Goal: Task Accomplishment & Management: Complete application form

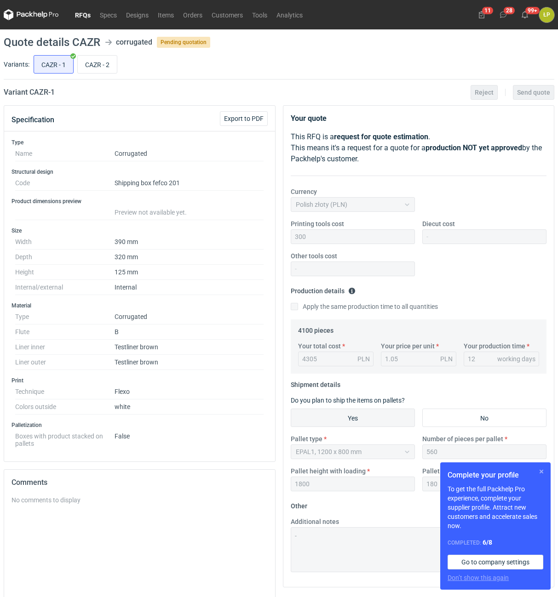
click at [538, 473] on button "button" at bounding box center [540, 471] width 11 height 11
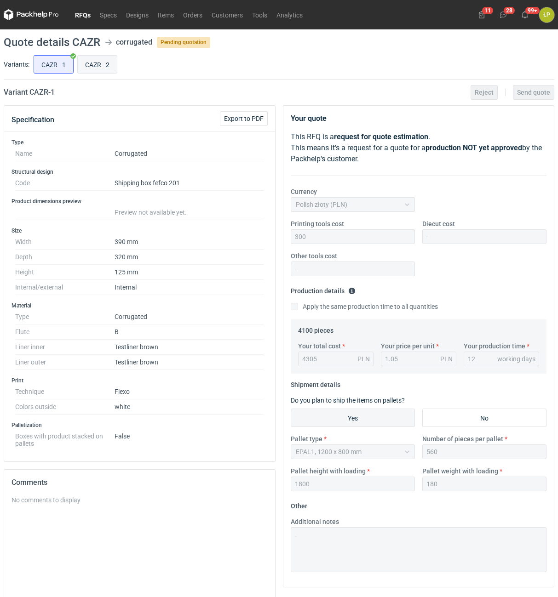
click at [92, 66] on input "CAZR - 2" at bounding box center [97, 64] width 39 height 17
radio input "true"
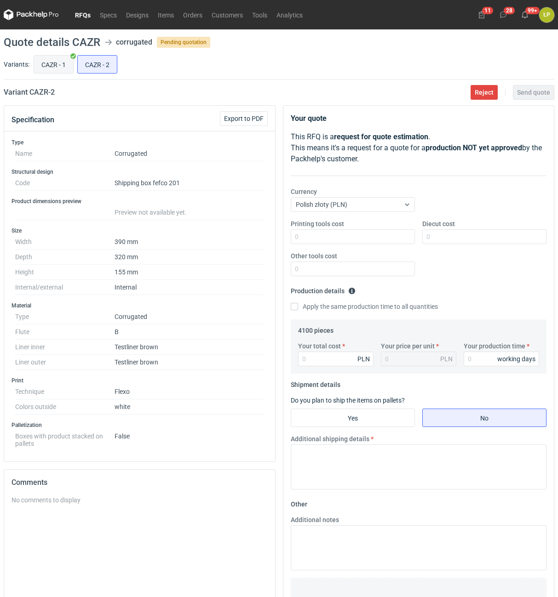
click at [64, 65] on input "CAZR - 1" at bounding box center [53, 64] width 39 height 17
radio input "true"
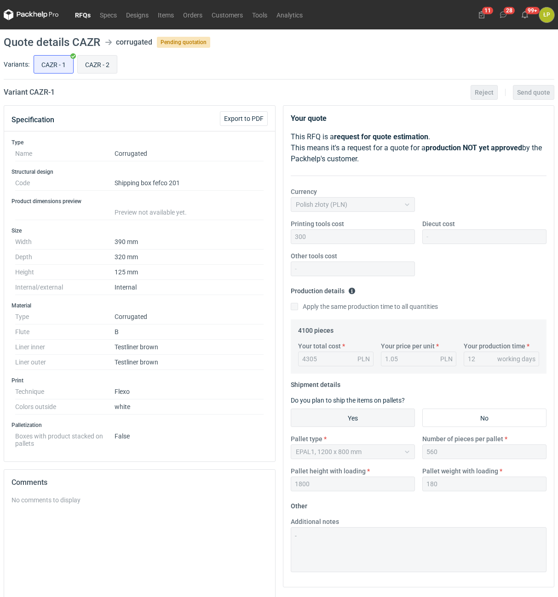
click at [103, 61] on input "CAZR - 2" at bounding box center [97, 64] width 39 height 17
radio input "true"
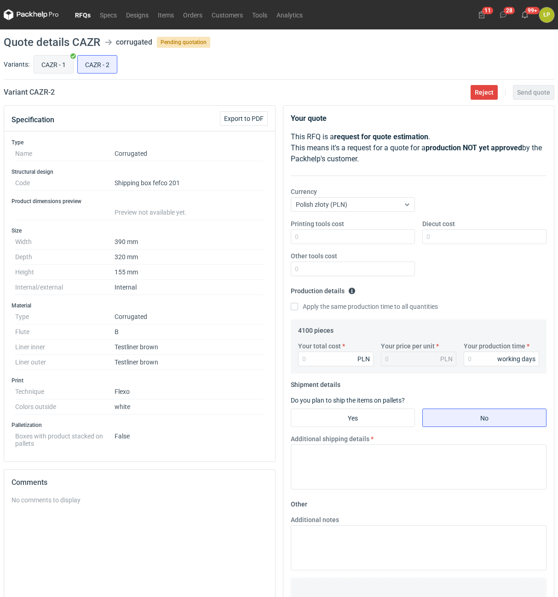
click at [65, 65] on input "CAZR - 1" at bounding box center [53, 64] width 39 height 17
radio input "true"
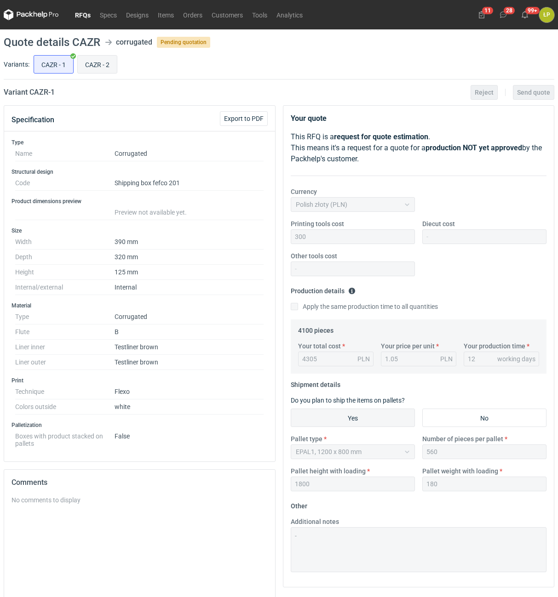
click at [98, 67] on input "CAZR - 2" at bounding box center [97, 64] width 39 height 17
radio input "true"
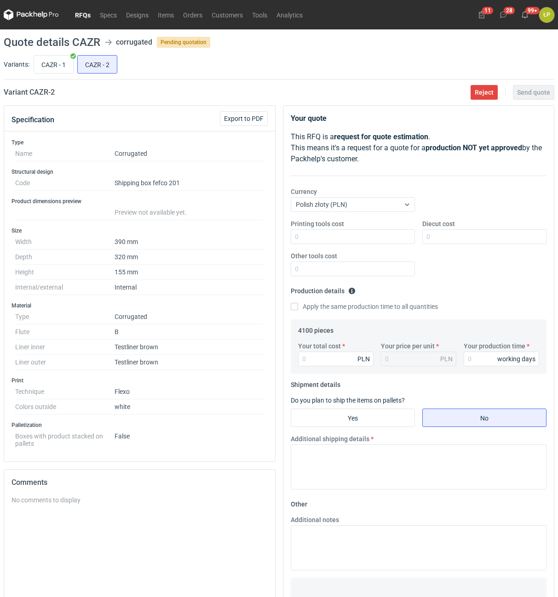
click at [38, 91] on h2 "Variant CAZR - 2" at bounding box center [29, 92] width 51 height 11
copy h2 "CAZR"
click at [364, 244] on div "Printing tools cost Diecut cost Other tools cost" at bounding box center [418, 251] width 263 height 64
click at [364, 239] on input "Printing tools cost" at bounding box center [352, 236] width 124 height 15
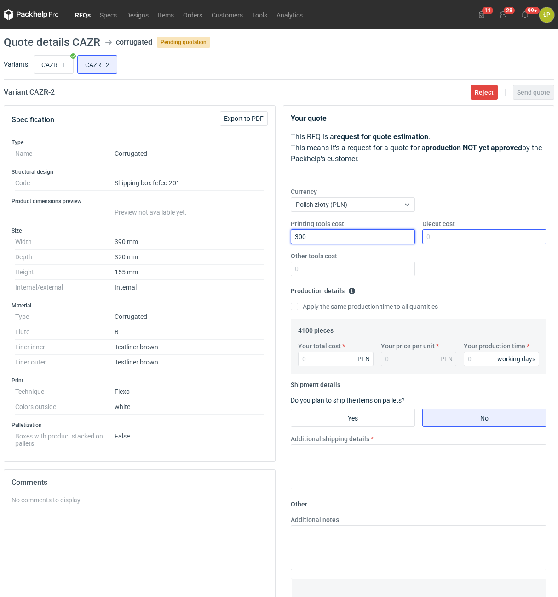
type input "300"
click at [456, 234] on input "Diecut cost" at bounding box center [484, 236] width 124 height 15
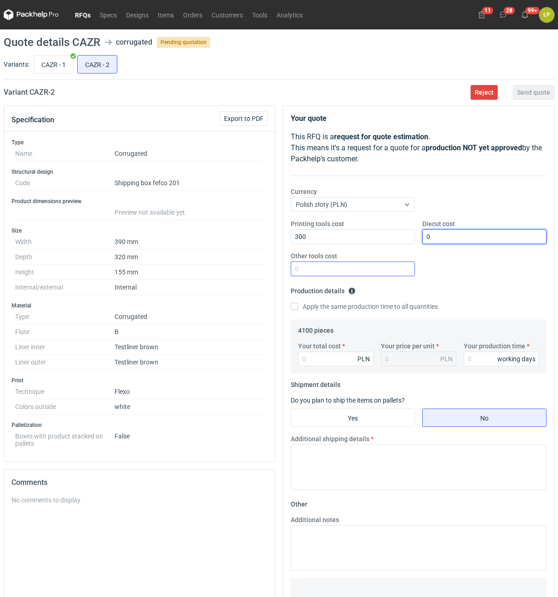
type input "0"
click at [383, 270] on input "Other tools cost" at bounding box center [352, 269] width 124 height 15
type input "0"
click at [475, 352] on div "Your production time working days" at bounding box center [501, 354] width 83 height 25
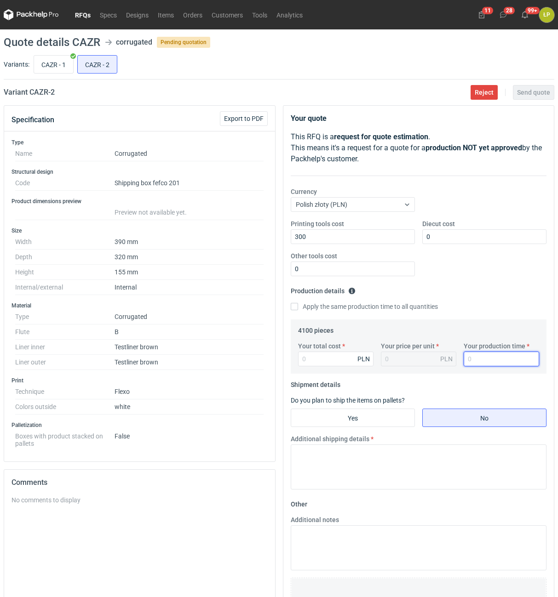
click at [476, 359] on input "Your production time" at bounding box center [500, 359] width 75 height 15
type input "12"
drag, startPoint x: 319, startPoint y: 367, endPoint x: 319, endPoint y: 362, distance: 5.5
click at [319, 366] on div "Your total cost PLN Your price per unit PLN Your production time 12 working days" at bounding box center [418, 358] width 249 height 32
click at [319, 362] on input "Your total cost" at bounding box center [335, 359] width 75 height 15
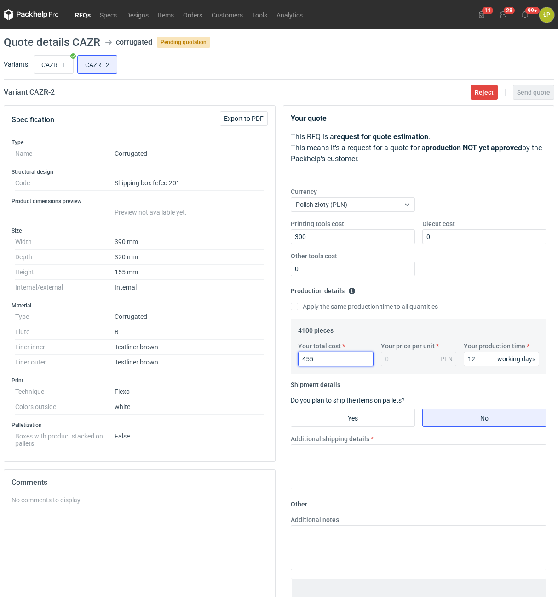
type input "4551"
type input "1.11"
type input "4551"
click at [346, 413] on input "Yes" at bounding box center [352, 417] width 123 height 17
radio input "true"
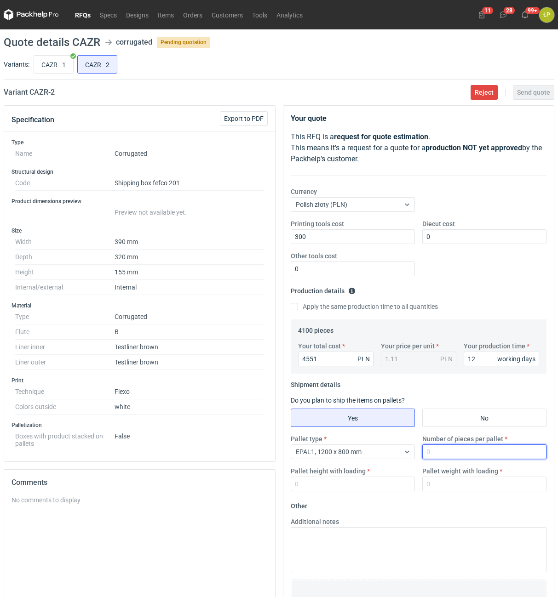
click at [434, 446] on input "Number of pieces per pallet" at bounding box center [484, 451] width 124 height 15
click at [435, 449] on input "Number of pieces per pallet" at bounding box center [484, 451] width 124 height 15
type input "560"
click at [378, 482] on input "Pallet height with loading" at bounding box center [352, 484] width 124 height 15
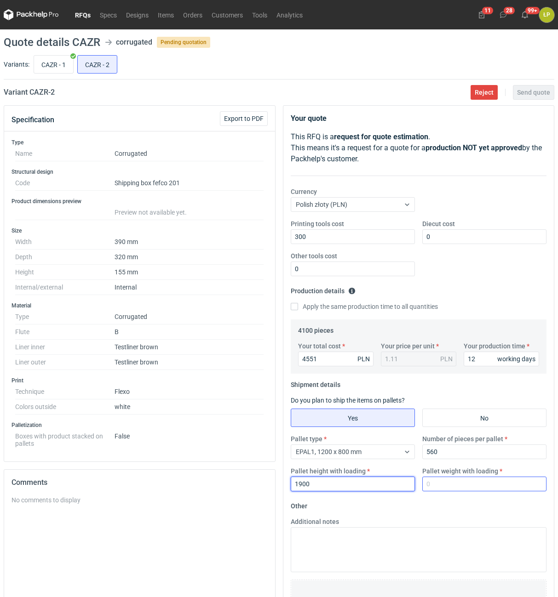
type input "1900"
click at [444, 490] on input "Pallet weight with loading" at bounding box center [484, 484] width 124 height 15
click at [56, 68] on input "CAZR - 1" at bounding box center [53, 64] width 39 height 17
radio input "true"
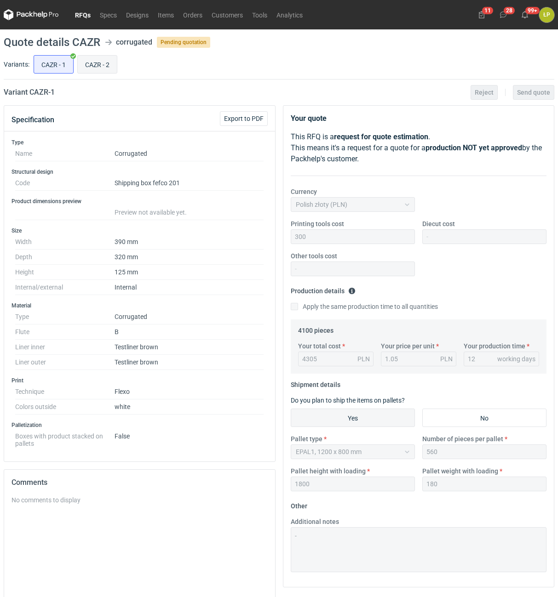
click at [98, 64] on input "CAZR - 2" at bounding box center [97, 64] width 39 height 17
radio input "true"
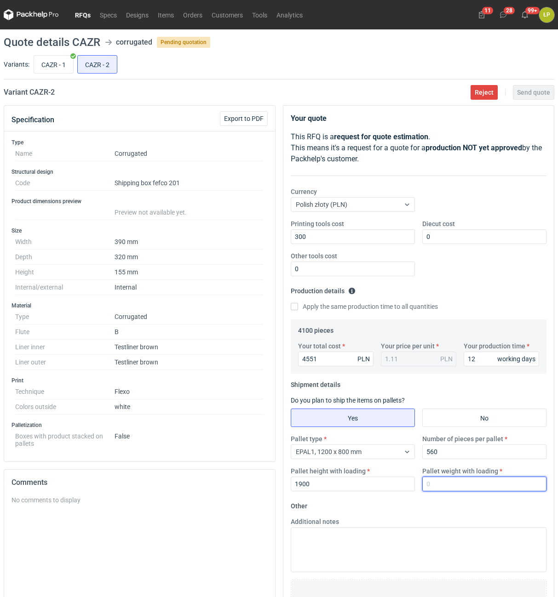
click at [440, 481] on input "Pallet weight with loading" at bounding box center [484, 484] width 124 height 15
click at [448, 504] on form "Other Additional notes Browse files or drop to attach" at bounding box center [418, 567] width 256 height 136
click at [450, 486] on input "1800" at bounding box center [484, 484] width 124 height 15
type input "180"
click at [450, 502] on form "Other Additional notes Browse files or drop to attach" at bounding box center [418, 567] width 256 height 136
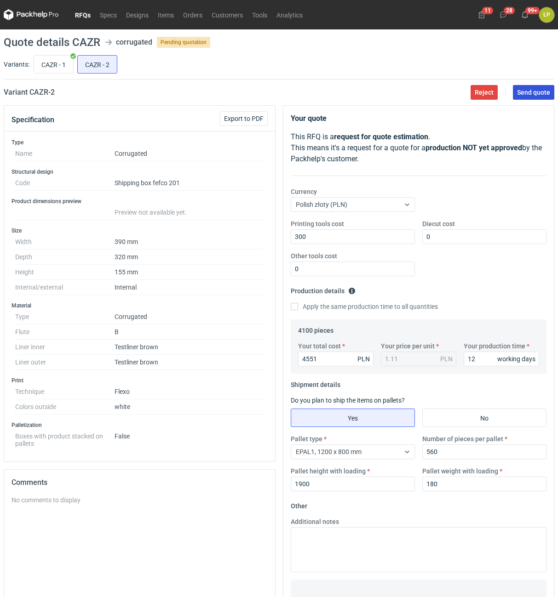
drag, startPoint x: 525, startPoint y: 95, endPoint x: 551, endPoint y: 167, distance: 76.5
click at [525, 94] on span "Send quote" at bounding box center [533, 92] width 33 height 6
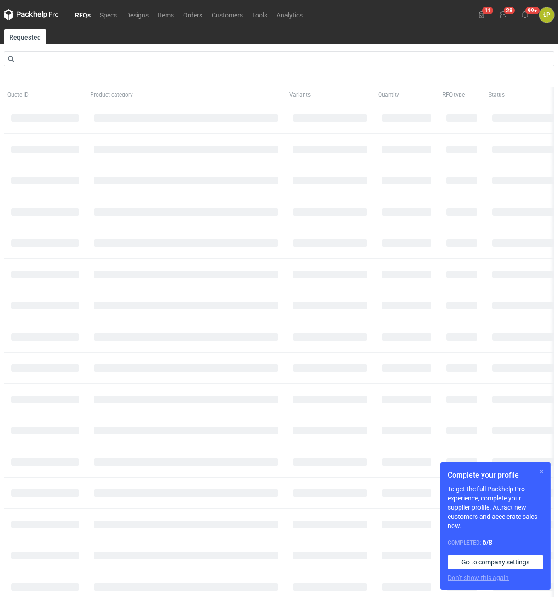
click at [541, 470] on button "button" at bounding box center [540, 471] width 11 height 11
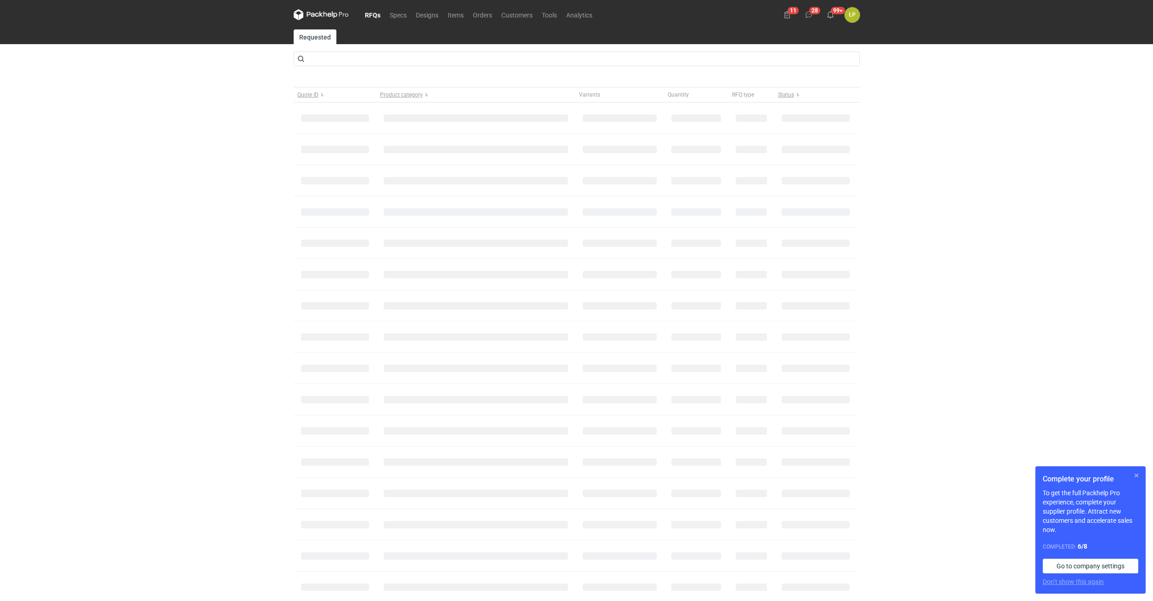
click at [1133, 473] on button "button" at bounding box center [1136, 475] width 11 height 11
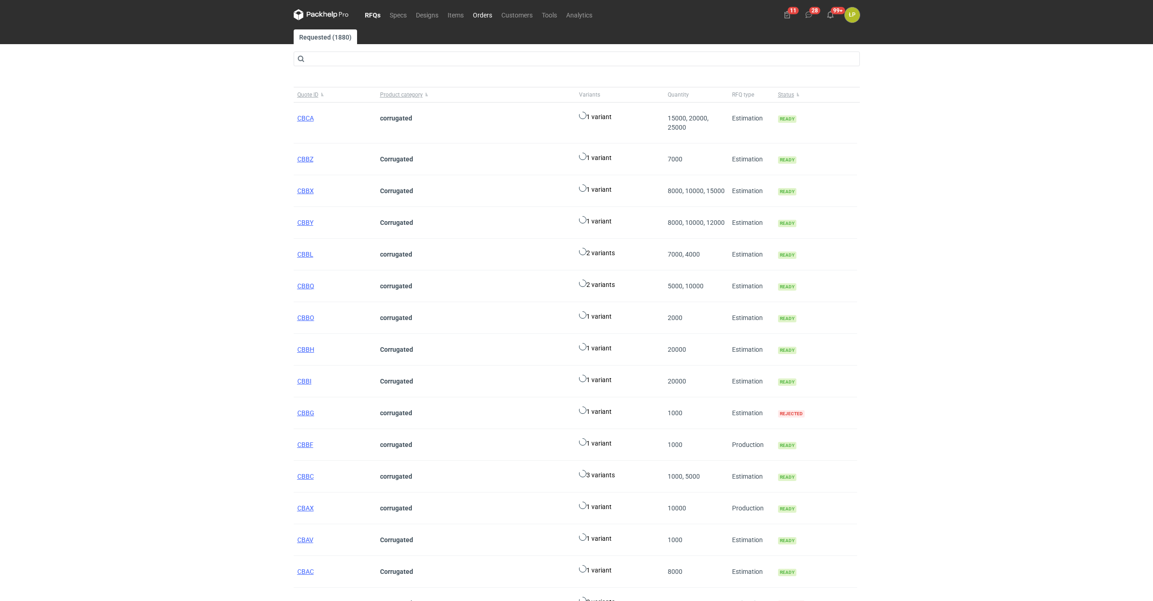
click at [480, 15] on link "Orders" at bounding box center [482, 14] width 28 height 11
